Goal: Navigation & Orientation: Understand site structure

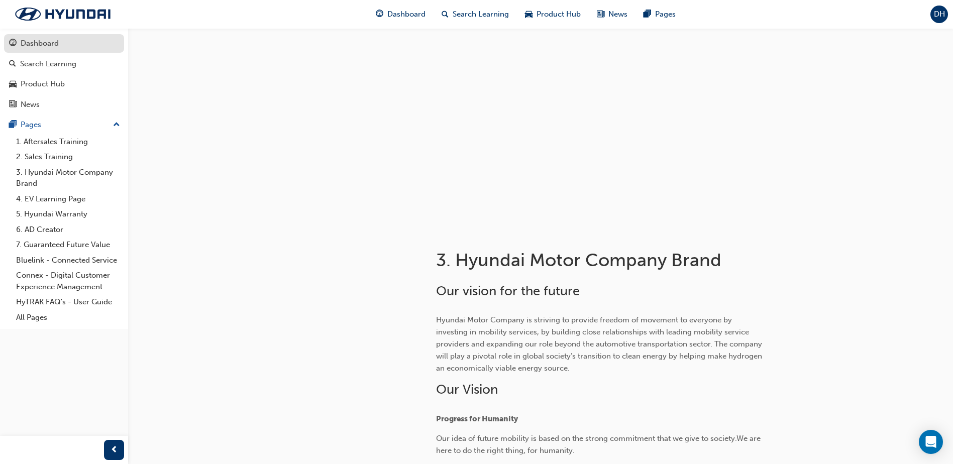
click at [55, 45] on div "Dashboard" at bounding box center [40, 44] width 38 height 12
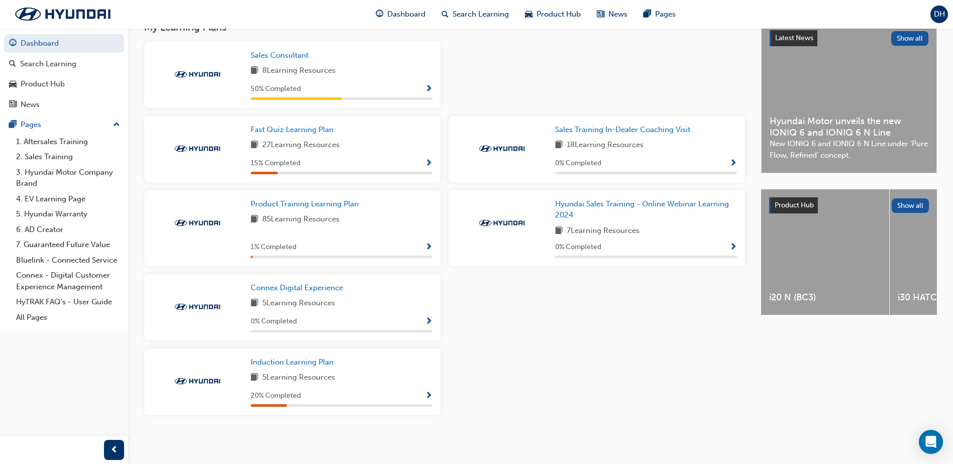
scroll to position [238, 0]
click at [24, 317] on link "All Pages" at bounding box center [68, 318] width 112 height 16
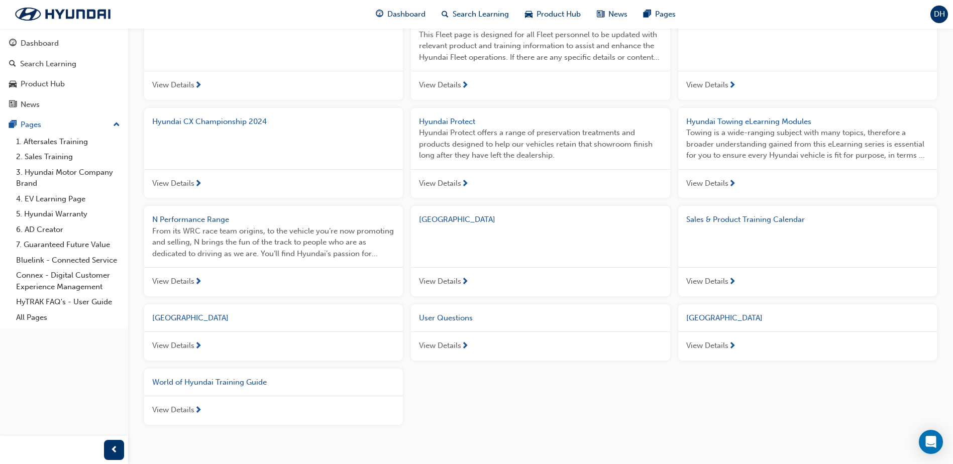
scroll to position [551, 0]
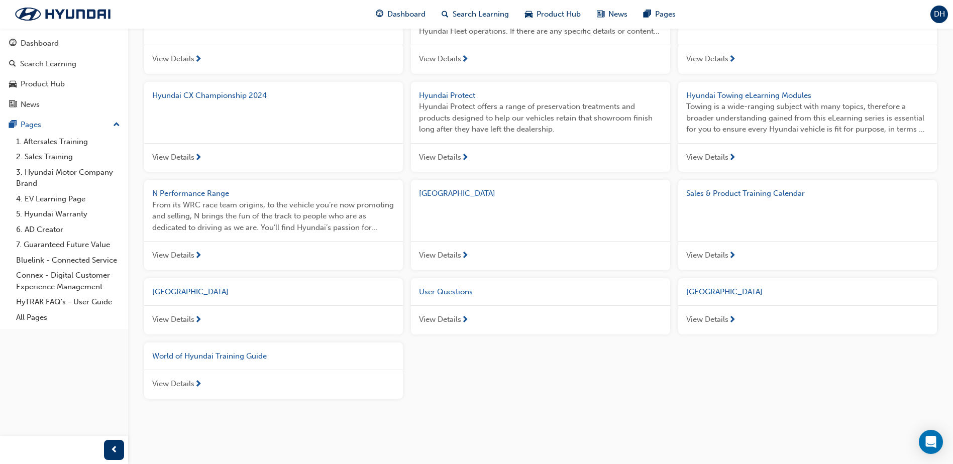
click at [178, 319] on span "View Details" at bounding box center [173, 320] width 42 height 12
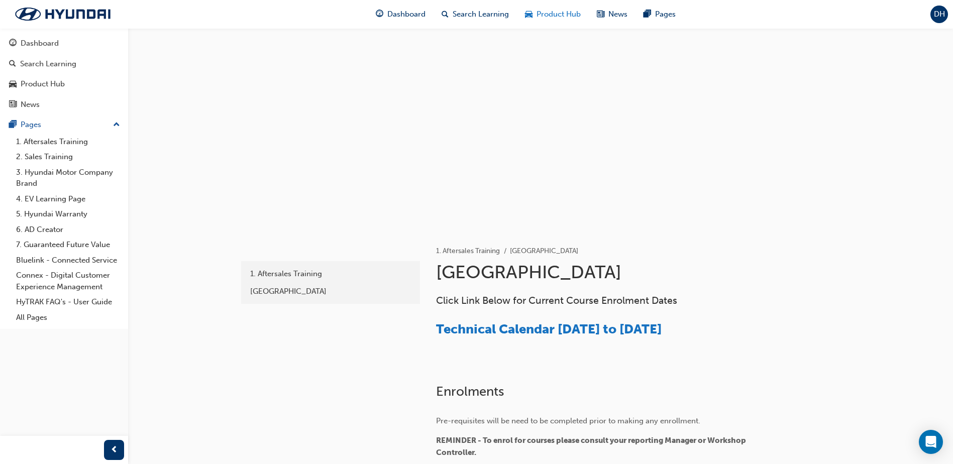
click at [553, 14] on span "Product Hub" at bounding box center [558, 15] width 44 height 12
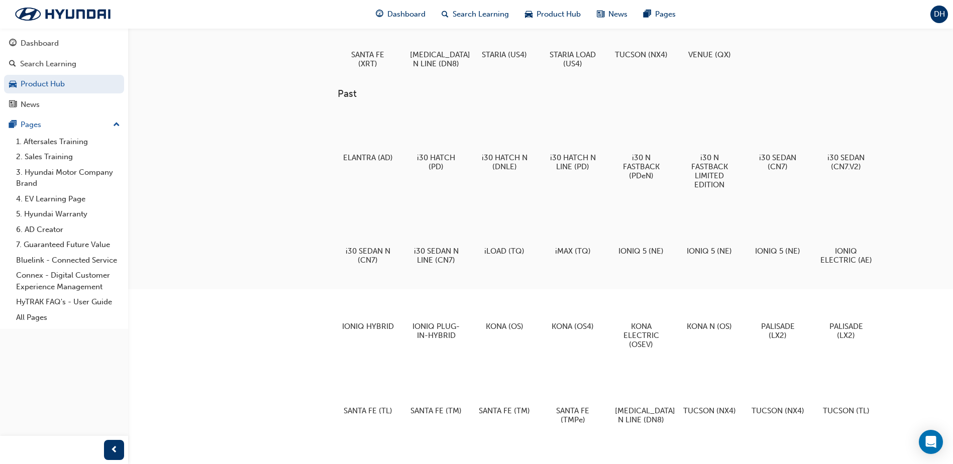
scroll to position [307, 0]
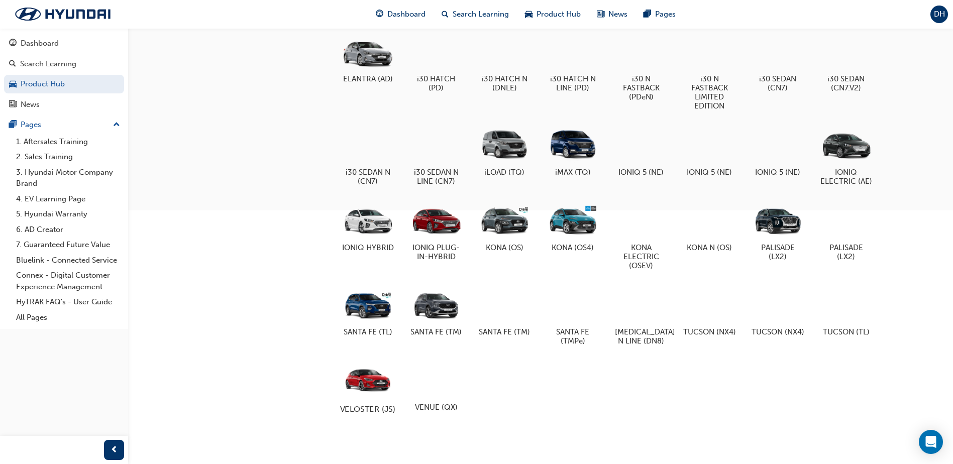
click at [366, 393] on div at bounding box center [368, 380] width 56 height 40
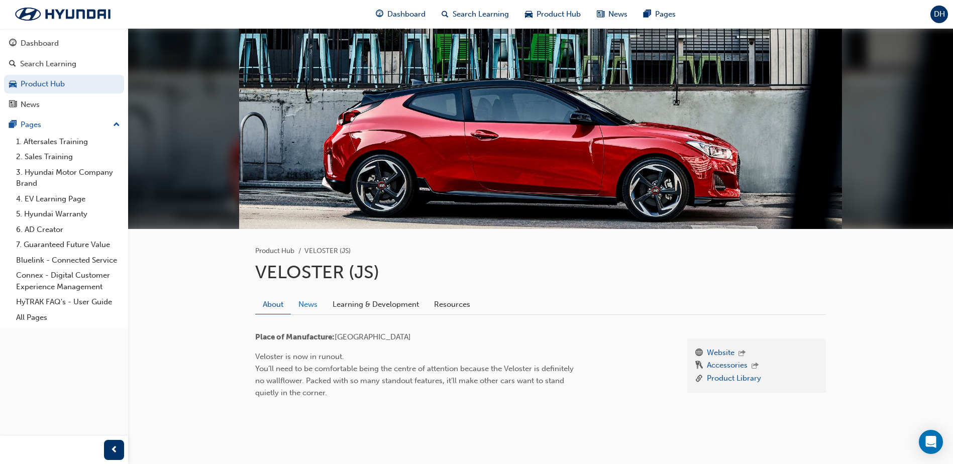
click at [314, 307] on link "News" at bounding box center [308, 304] width 34 height 19
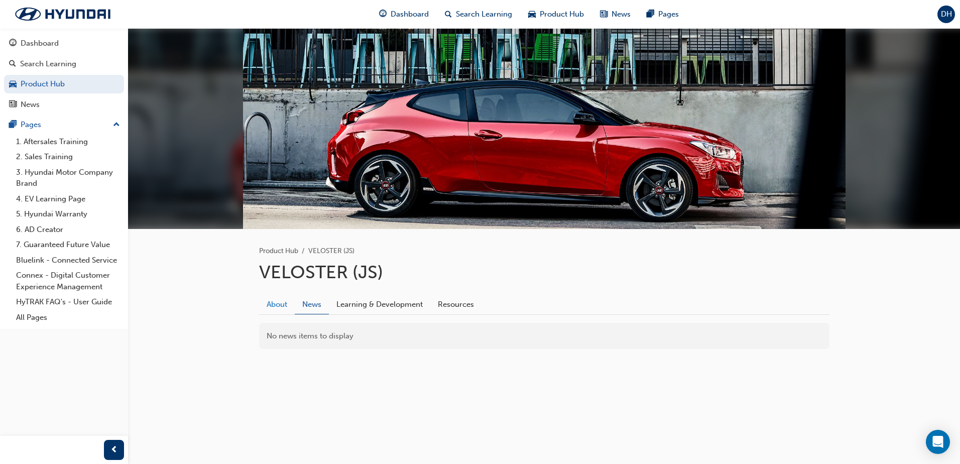
click at [272, 303] on link "About" at bounding box center [277, 304] width 36 height 19
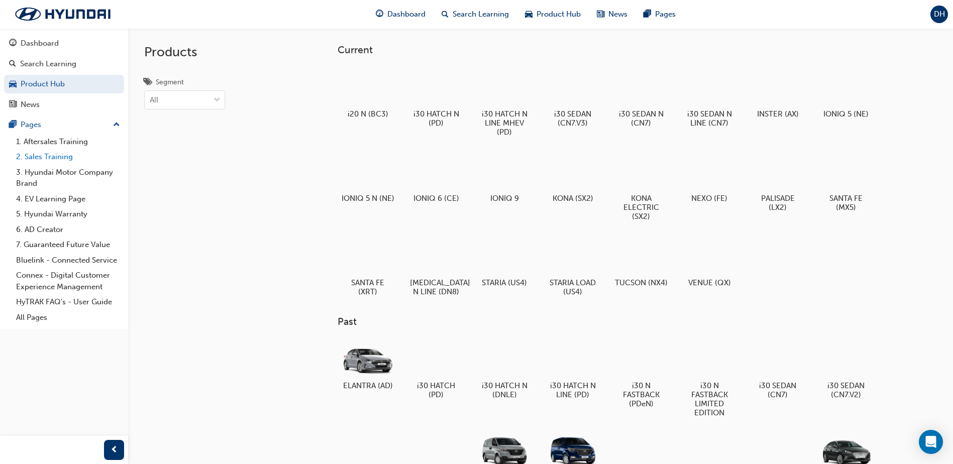
click at [62, 153] on link "2. Sales Training" at bounding box center [68, 157] width 112 height 16
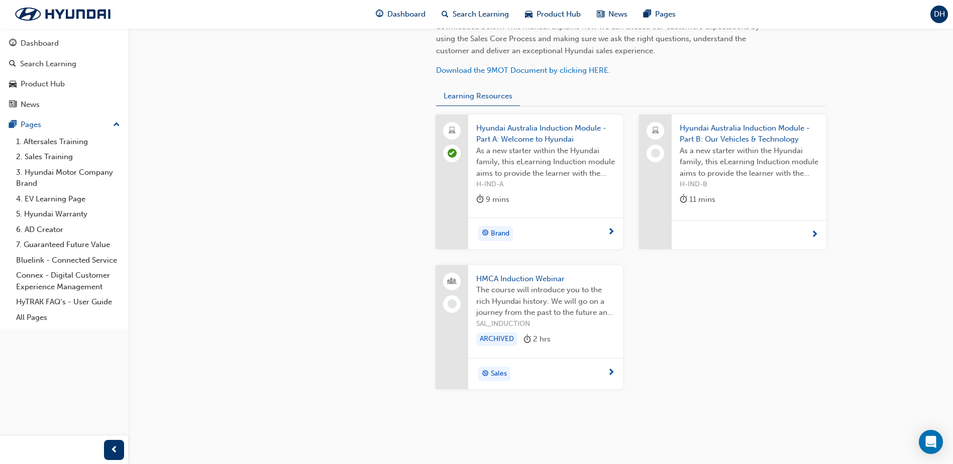
scroll to position [50, 0]
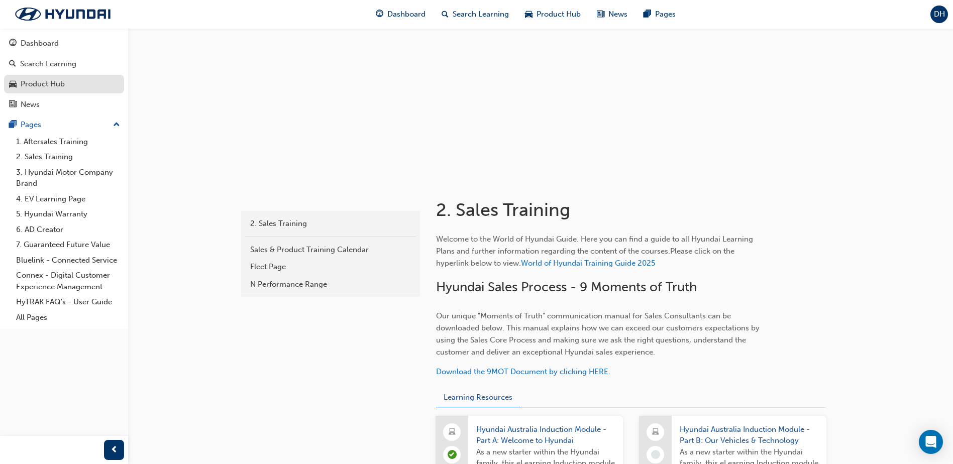
click at [49, 82] on div "Product Hub" at bounding box center [43, 84] width 44 height 12
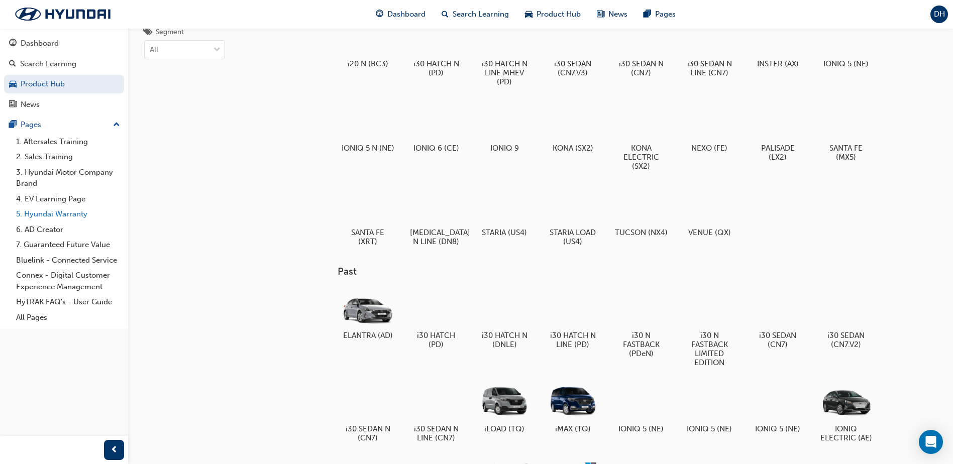
click at [81, 212] on link "5. Hyundai Warranty" at bounding box center [68, 214] width 112 height 16
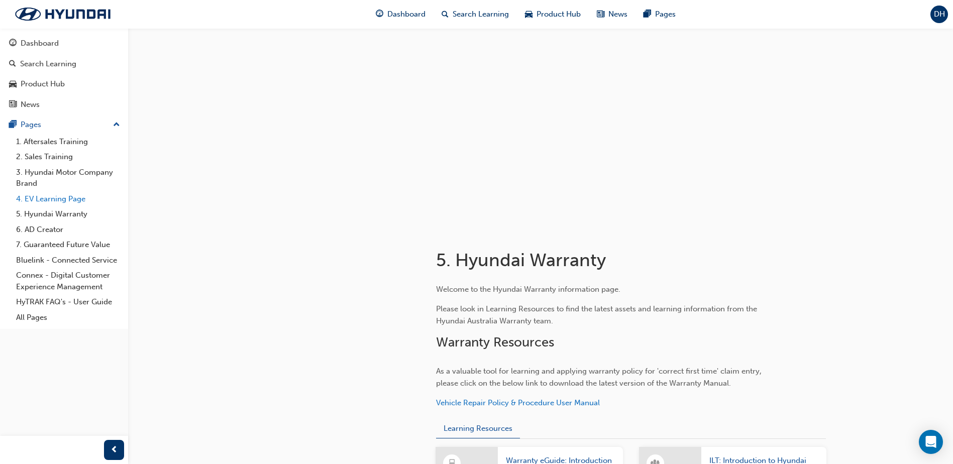
click at [27, 200] on link "4. EV Learning Page" at bounding box center [68, 199] width 112 height 16
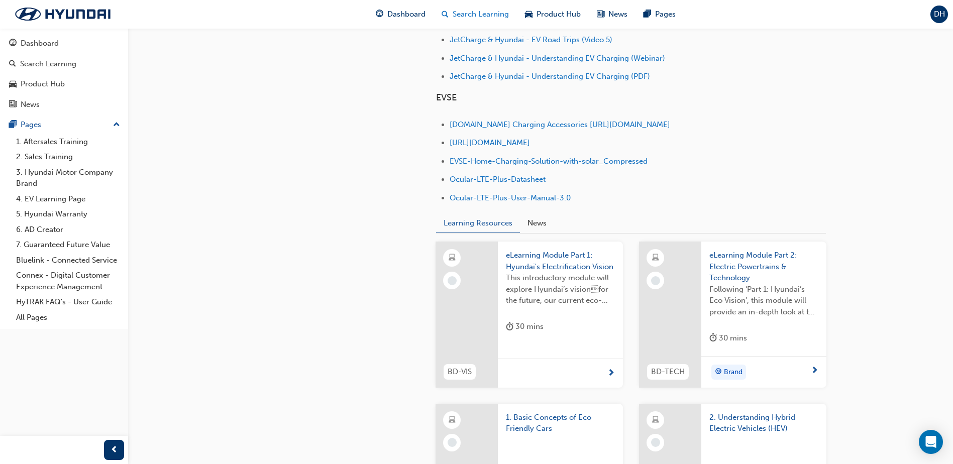
scroll to position [438, 0]
